Goal: Task Accomplishment & Management: Use online tool/utility

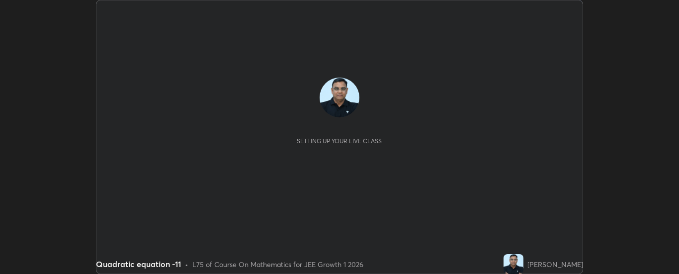
scroll to position [274, 679]
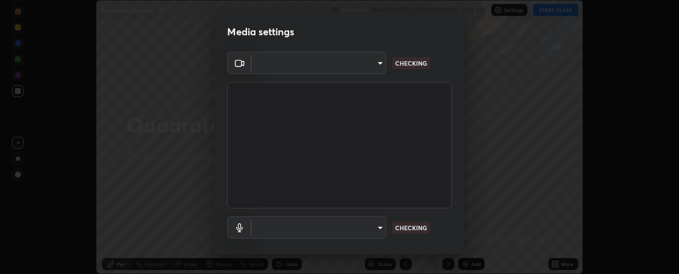
type input "33bb49e09bcfbb4316c4890d77ad60ffd3795cdb709f4857747982be22fbf515"
type input "communications"
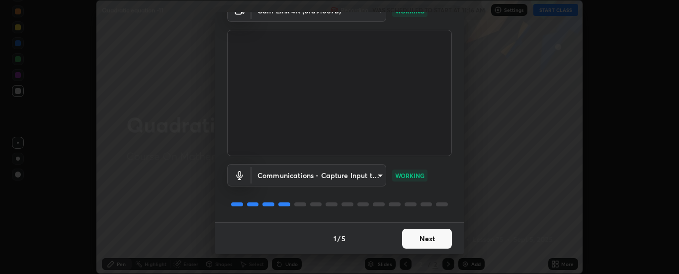
click at [427, 234] on button "Next" at bounding box center [427, 239] width 50 height 20
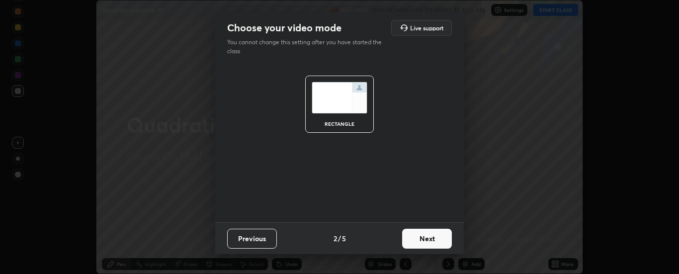
scroll to position [0, 0]
click at [429, 238] on button "Next" at bounding box center [427, 239] width 50 height 20
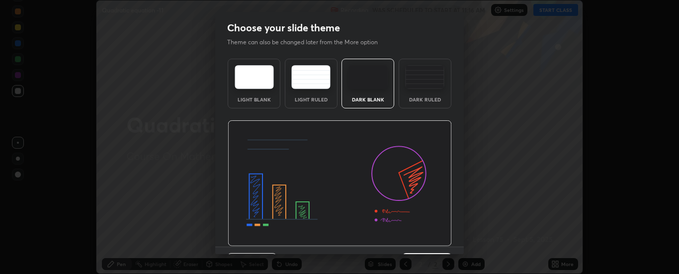
scroll to position [24, 0]
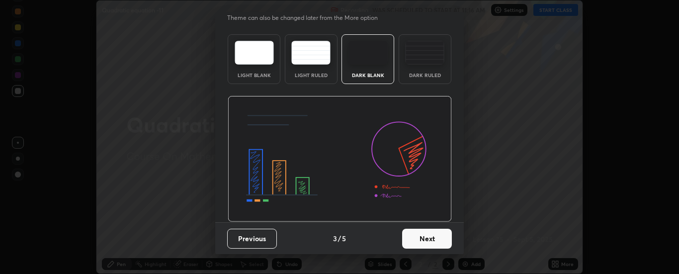
click at [429, 238] on button "Next" at bounding box center [427, 239] width 50 height 20
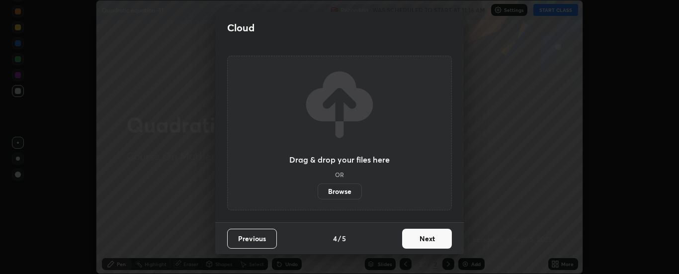
scroll to position [0, 0]
click at [429, 241] on button "Next" at bounding box center [427, 239] width 50 height 20
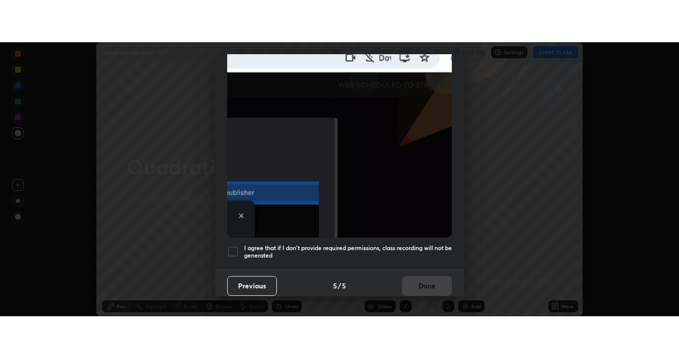
scroll to position [250, 0]
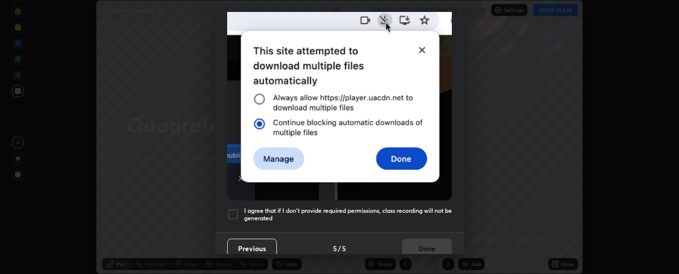
click at [234, 212] on div at bounding box center [233, 214] width 12 height 12
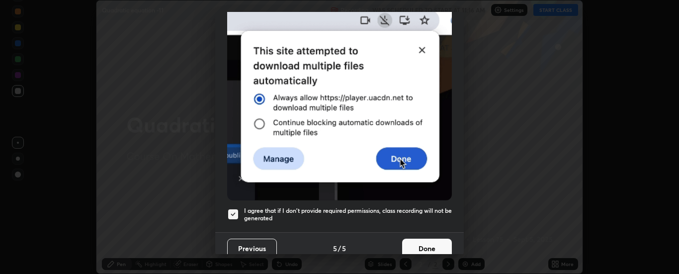
click at [420, 244] on button "Done" at bounding box center [427, 249] width 50 height 20
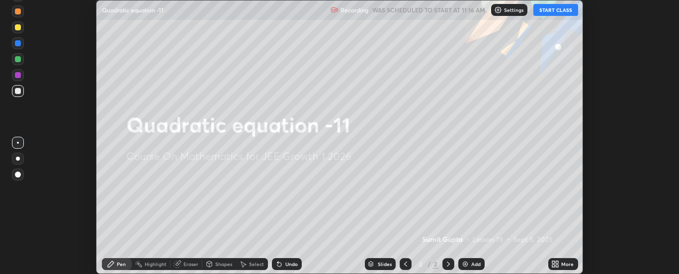
click at [466, 265] on img at bounding box center [465, 264] width 8 height 8
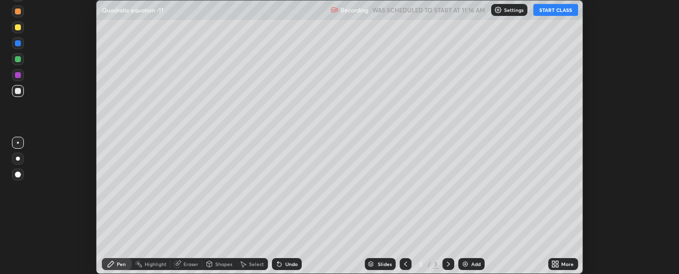
click at [561, 263] on div "More" at bounding box center [563, 264] width 30 height 12
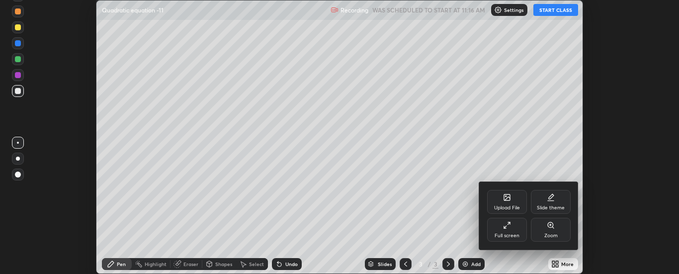
click at [498, 233] on div "Full screen" at bounding box center [507, 235] width 25 height 5
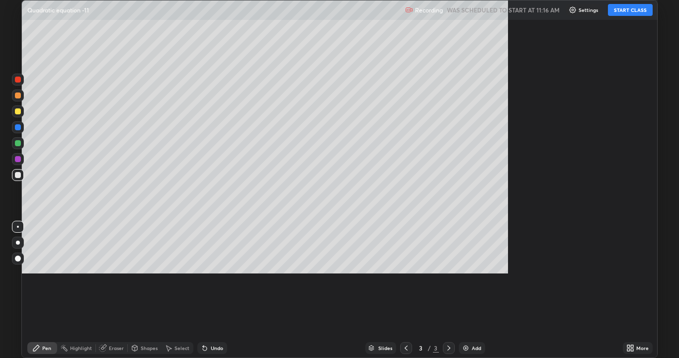
scroll to position [358, 679]
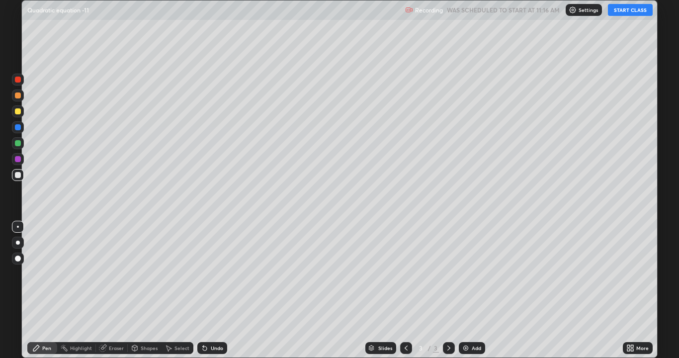
click at [619, 9] on button "START CLASS" at bounding box center [630, 10] width 45 height 12
click at [475, 273] on div "Add" at bounding box center [476, 347] width 9 height 5
click at [401, 273] on div at bounding box center [406, 348] width 12 height 12
click at [448, 273] on icon at bounding box center [448, 347] width 3 height 5
click at [473, 273] on div "Add" at bounding box center [476, 347] width 9 height 5
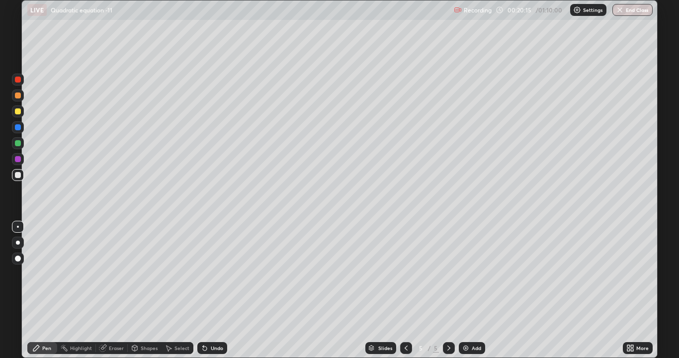
click at [469, 273] on div "Add" at bounding box center [472, 348] width 26 height 12
click at [481, 273] on div "Add" at bounding box center [472, 348] width 26 height 12
click at [214, 273] on div "Undo" at bounding box center [212, 348] width 30 height 12
click at [406, 273] on icon at bounding box center [406, 348] width 8 height 8
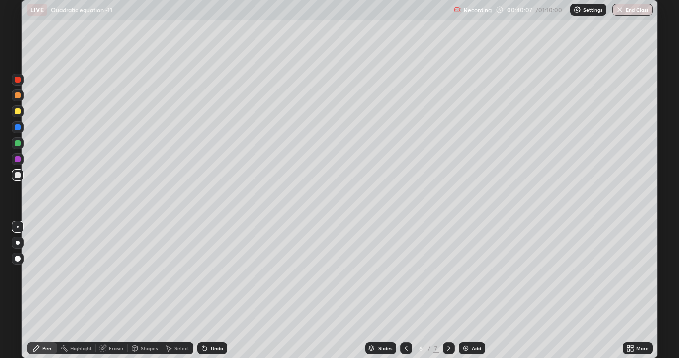
click at [451, 273] on icon at bounding box center [449, 348] width 8 height 8
click at [181, 273] on div "Select" at bounding box center [181, 347] width 15 height 5
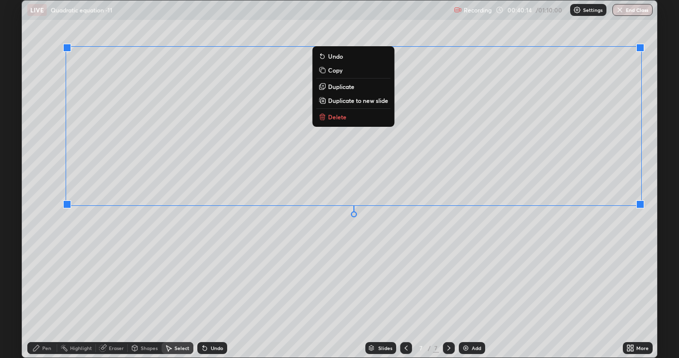
click at [333, 117] on p "Delete" at bounding box center [337, 117] width 18 height 8
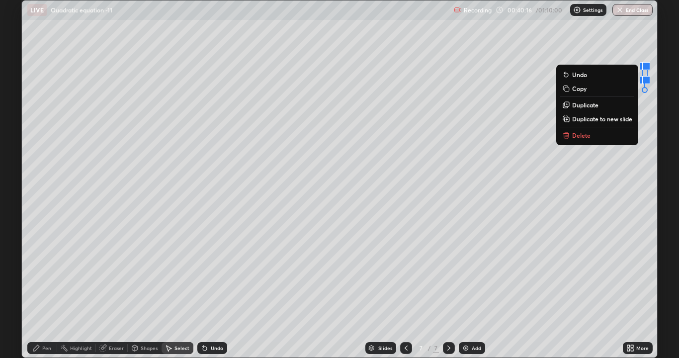
click at [588, 131] on button "Delete" at bounding box center [597, 135] width 74 height 12
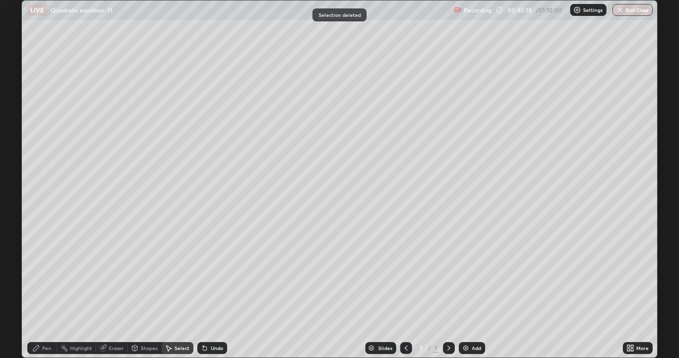
click at [46, 273] on div "Pen" at bounding box center [42, 348] width 30 height 12
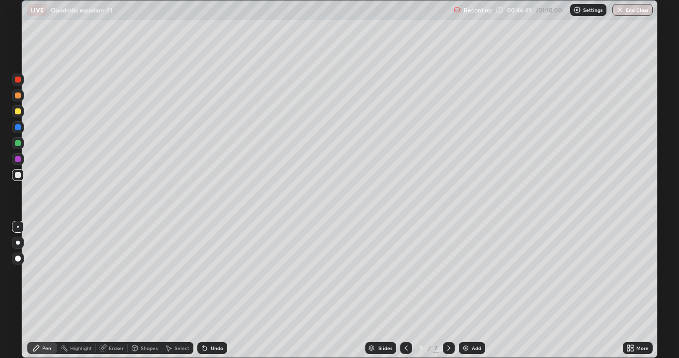
click at [472, 273] on div "Add" at bounding box center [476, 347] width 9 height 5
click at [211, 273] on div "Undo" at bounding box center [217, 347] width 12 height 5
click at [217, 273] on div "Undo" at bounding box center [217, 347] width 12 height 5
click at [221, 273] on div "Undo" at bounding box center [217, 347] width 12 height 5
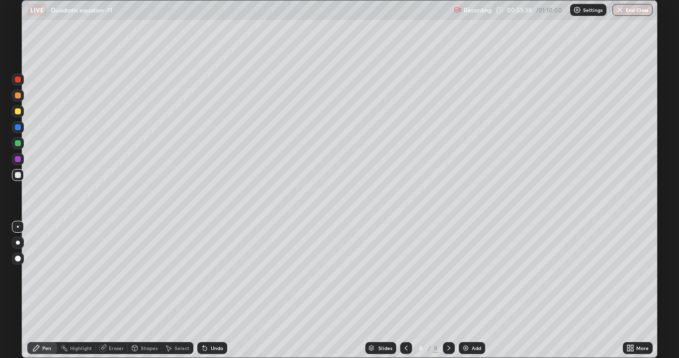
click at [462, 273] on img at bounding box center [466, 348] width 8 height 8
click at [402, 273] on icon at bounding box center [406, 348] width 8 height 8
click at [406, 273] on icon at bounding box center [406, 348] width 8 height 8
click at [445, 273] on icon at bounding box center [449, 348] width 8 height 8
click at [448, 273] on icon at bounding box center [449, 348] width 8 height 8
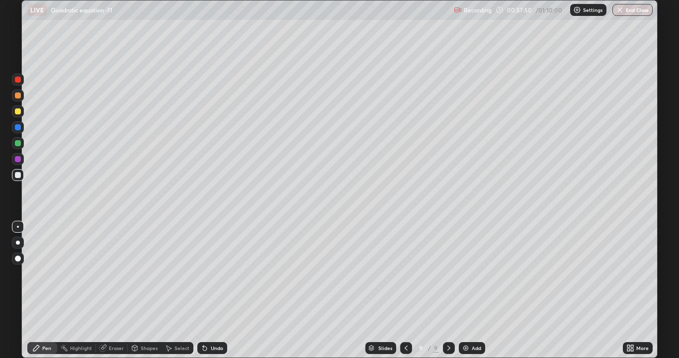
click at [467, 273] on img at bounding box center [466, 348] width 8 height 8
click at [473, 273] on div "Add" at bounding box center [476, 347] width 9 height 5
click at [215, 348] on div "Undo" at bounding box center [217, 347] width 12 height 5
click at [216, 353] on div "Undo" at bounding box center [212, 348] width 30 height 12
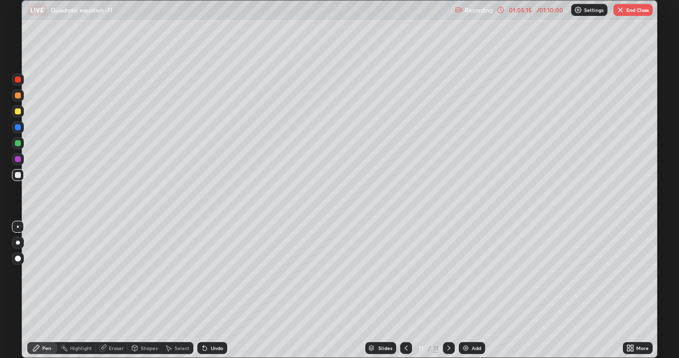
click at [217, 352] on div "Undo" at bounding box center [212, 348] width 30 height 12
click at [219, 351] on div "Undo" at bounding box center [212, 348] width 30 height 12
click at [211, 348] on div "Undo" at bounding box center [217, 347] width 12 height 5
click at [213, 351] on div "Undo" at bounding box center [212, 348] width 30 height 12
click at [213, 352] on div "Undo" at bounding box center [212, 348] width 30 height 12
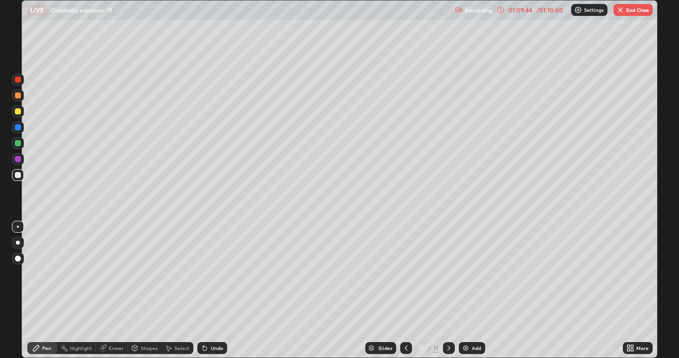
click at [466, 346] on img at bounding box center [466, 348] width 8 height 8
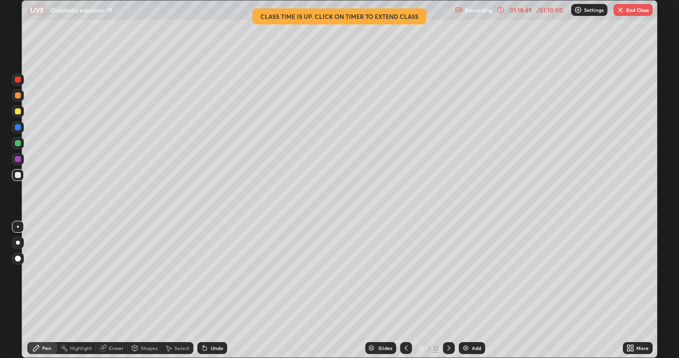
click at [630, 12] on button "End Class" at bounding box center [632, 10] width 39 height 12
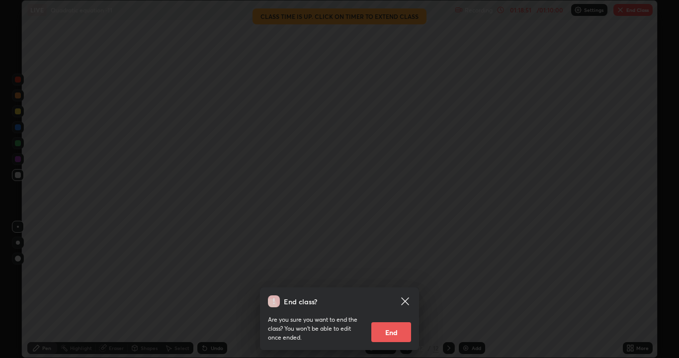
click at [394, 330] on button "End" at bounding box center [391, 332] width 40 height 20
